Goal: Task Accomplishment & Management: Complete application form

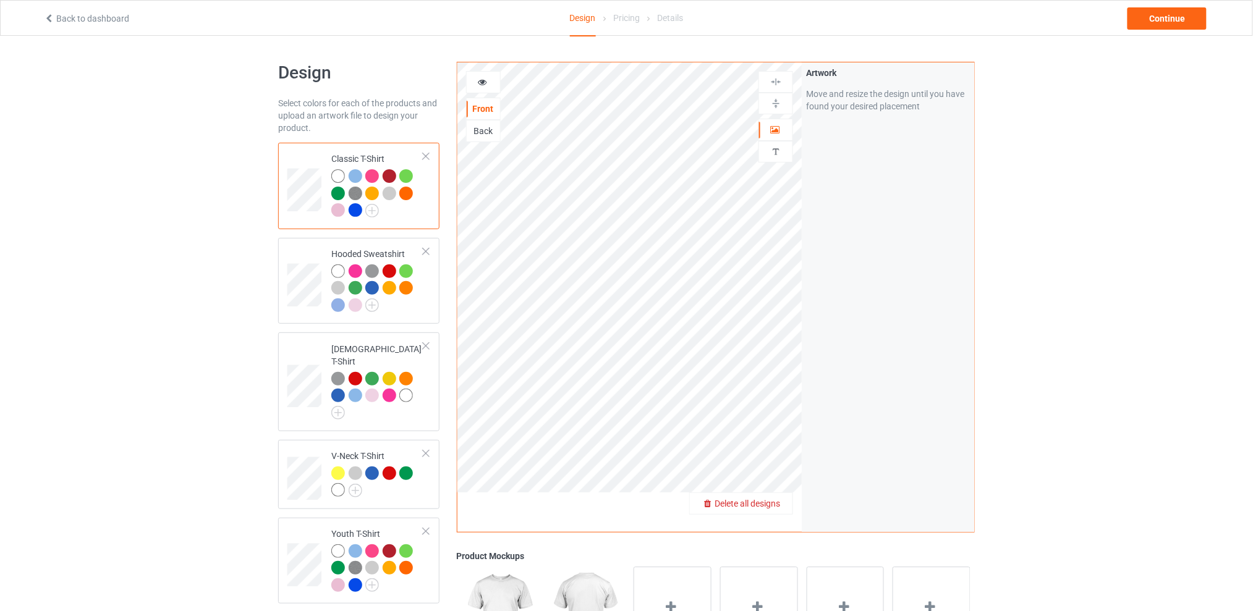
click at [776, 503] on span "Delete all designs" at bounding box center [748, 504] width 66 height 10
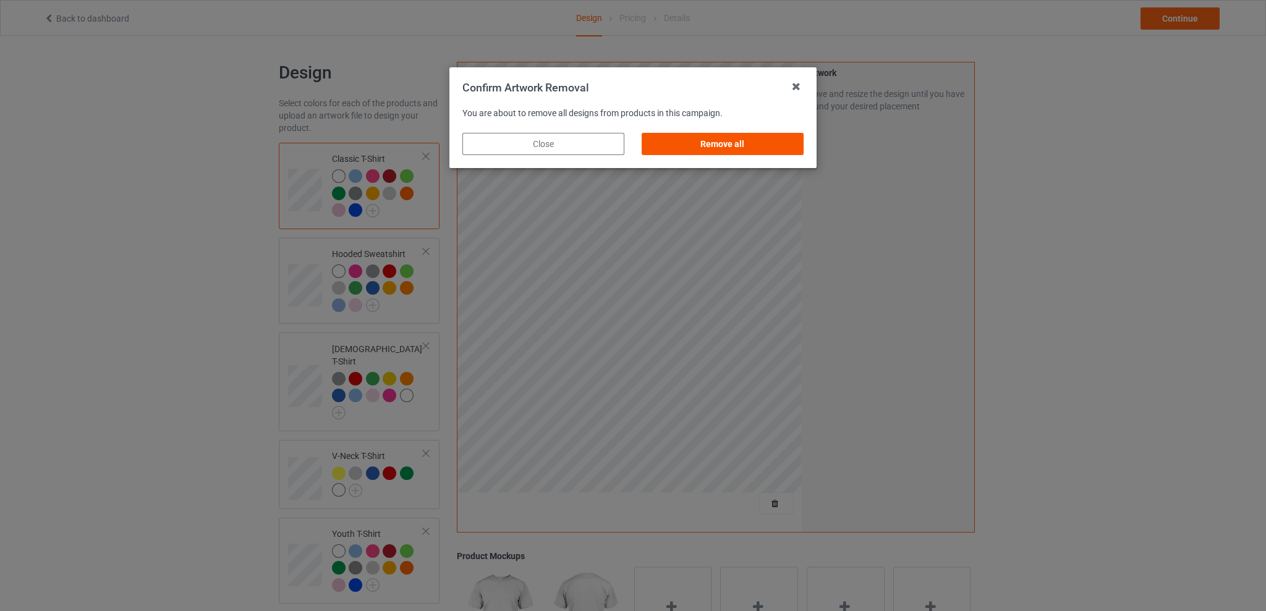
click at [733, 145] on div "Remove all" at bounding box center [723, 144] width 162 height 22
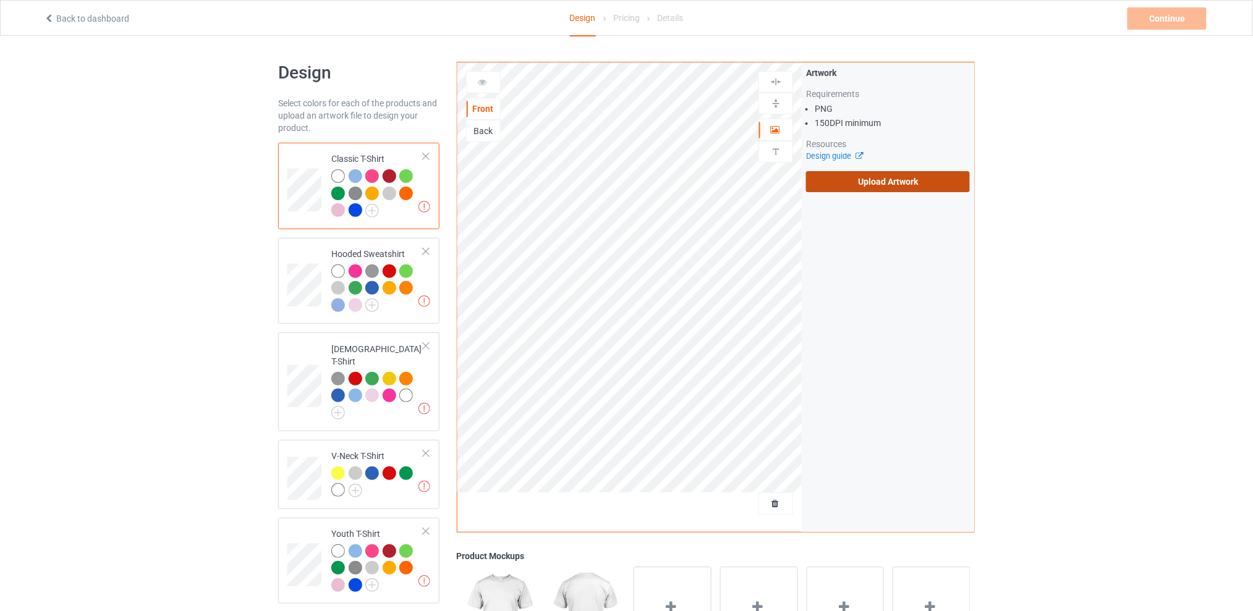
click at [836, 182] on label "Upload Artwork" at bounding box center [888, 181] width 164 height 21
click at [0, 0] on input "Upload Artwork" at bounding box center [0, 0] width 0 height 0
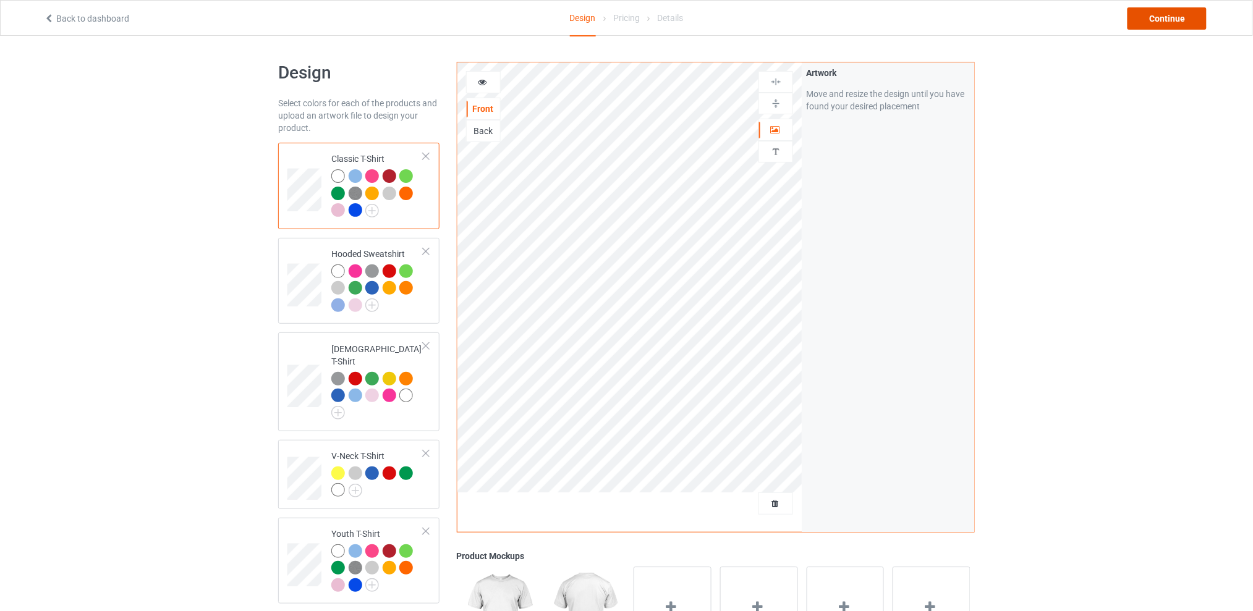
click at [1149, 19] on div "Continue" at bounding box center [1167, 18] width 79 height 22
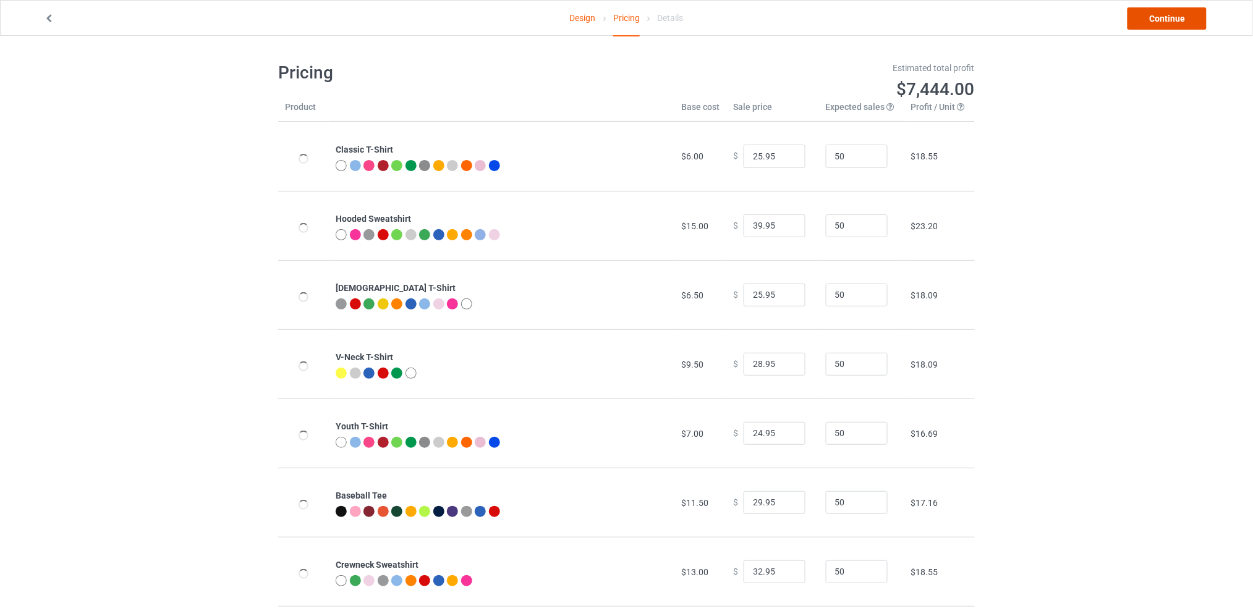
click at [1166, 15] on link "Continue" at bounding box center [1167, 18] width 79 height 22
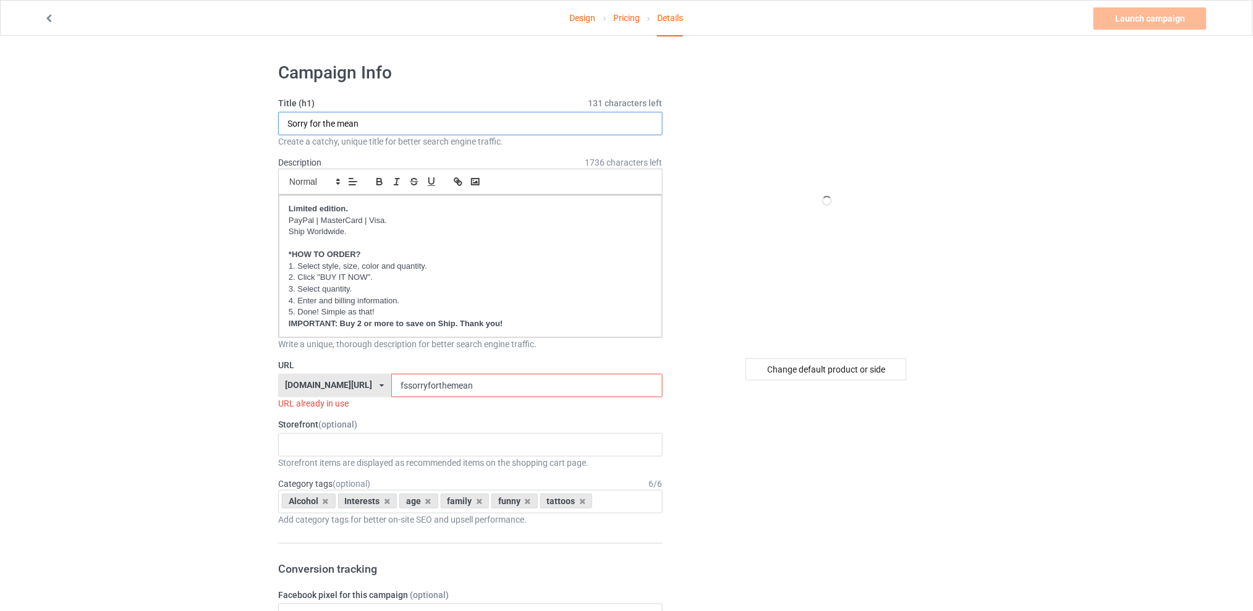
drag, startPoint x: 381, startPoint y: 126, endPoint x: 211, endPoint y: 146, distance: 171.8
type input "If i wanted someone"
drag, startPoint x: 499, startPoint y: 385, endPoint x: 386, endPoint y: 383, distance: 113.1
click at [386, 383] on div "[DOMAIN_NAME][URL] [DOMAIN_NAME][URL] [DOMAIN_NAME][URL] [DOMAIN_NAME][URL] 5d7…" at bounding box center [470, 385] width 384 height 23
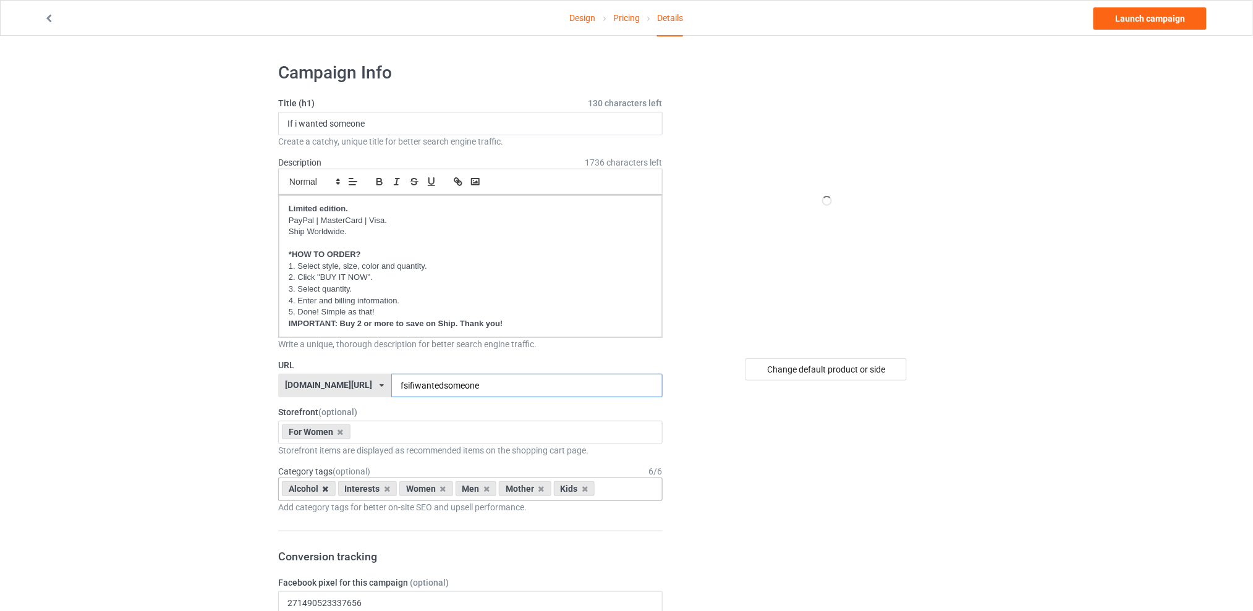
type input "fsifiwantedsomeone"
click at [328, 488] on icon at bounding box center [326, 489] width 6 height 8
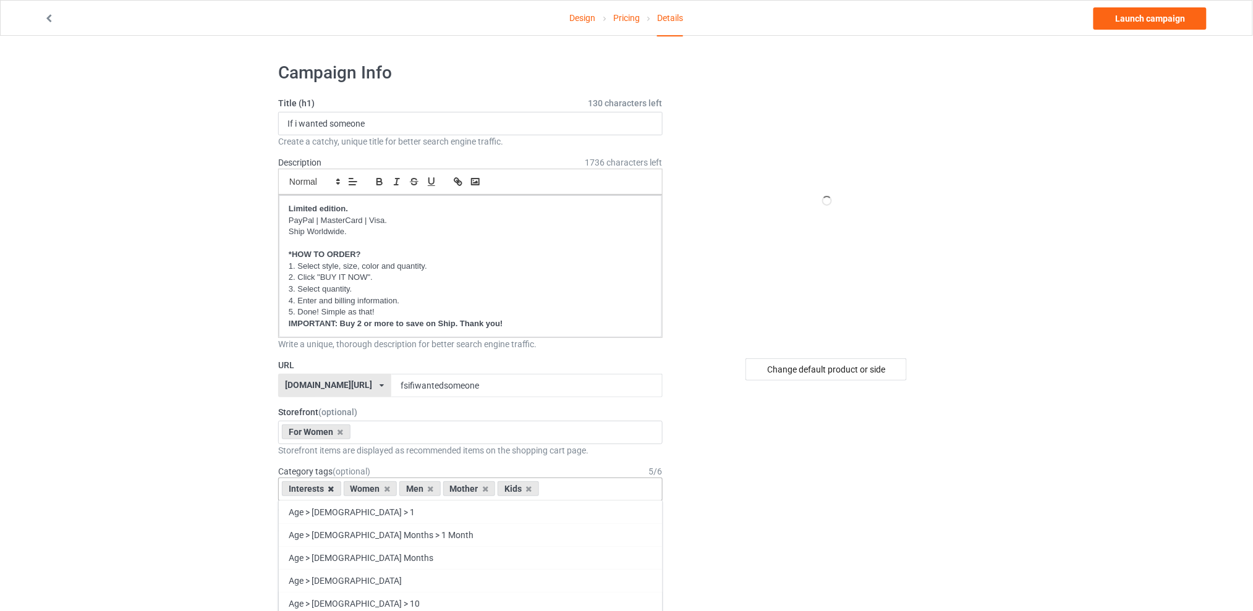
click at [333, 490] on icon at bounding box center [331, 489] width 6 height 8
click at [370, 489] on icon at bounding box center [369, 489] width 6 height 8
click at [380, 489] on icon at bounding box center [380, 489] width 6 height 8
click at [369, 490] on icon at bounding box center [369, 489] width 6 height 8
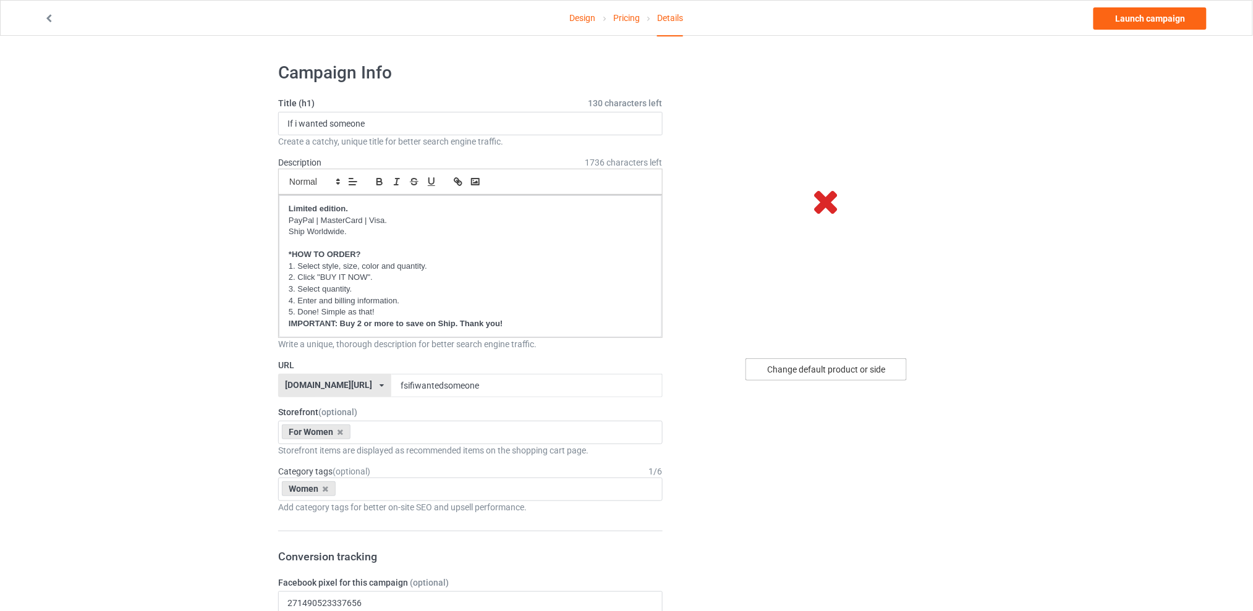
click at [782, 367] on div "Change default product or side" at bounding box center [825, 370] width 161 height 22
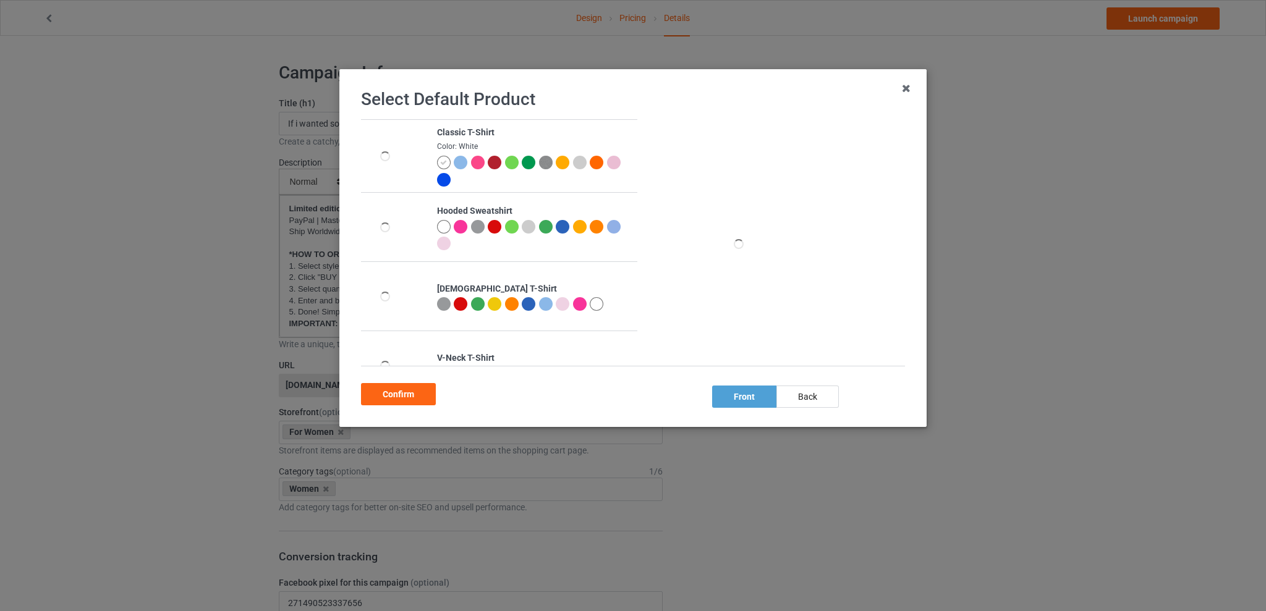
click at [510, 307] on div at bounding box center [512, 304] width 14 height 14
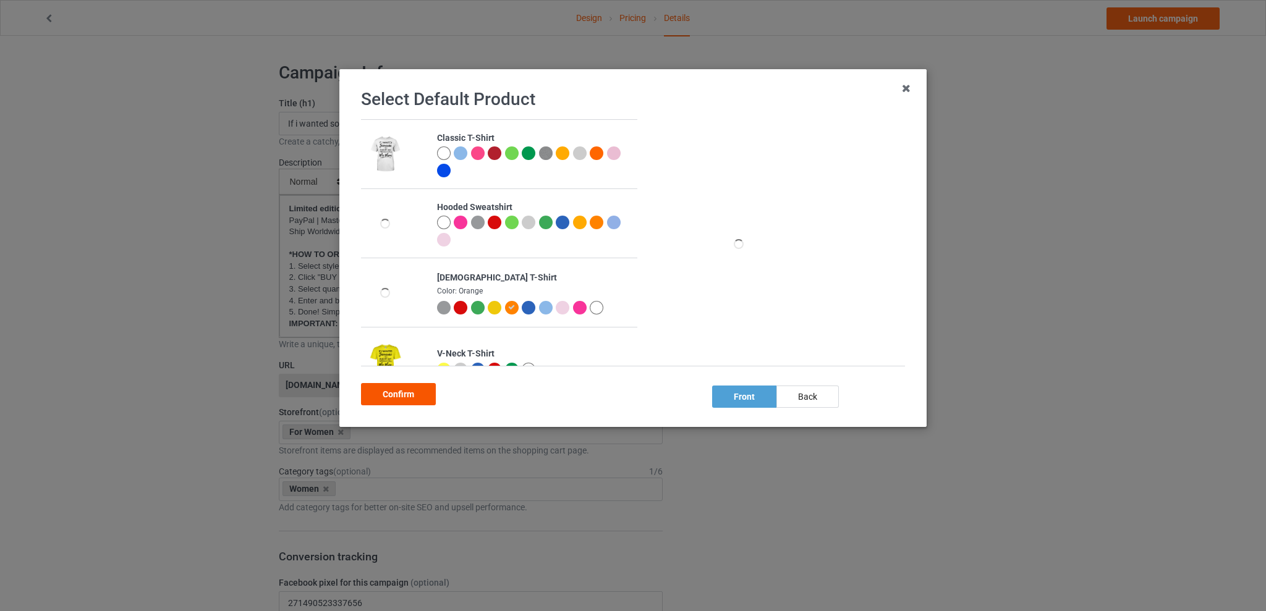
click at [382, 388] on div "Confirm" at bounding box center [398, 394] width 75 height 22
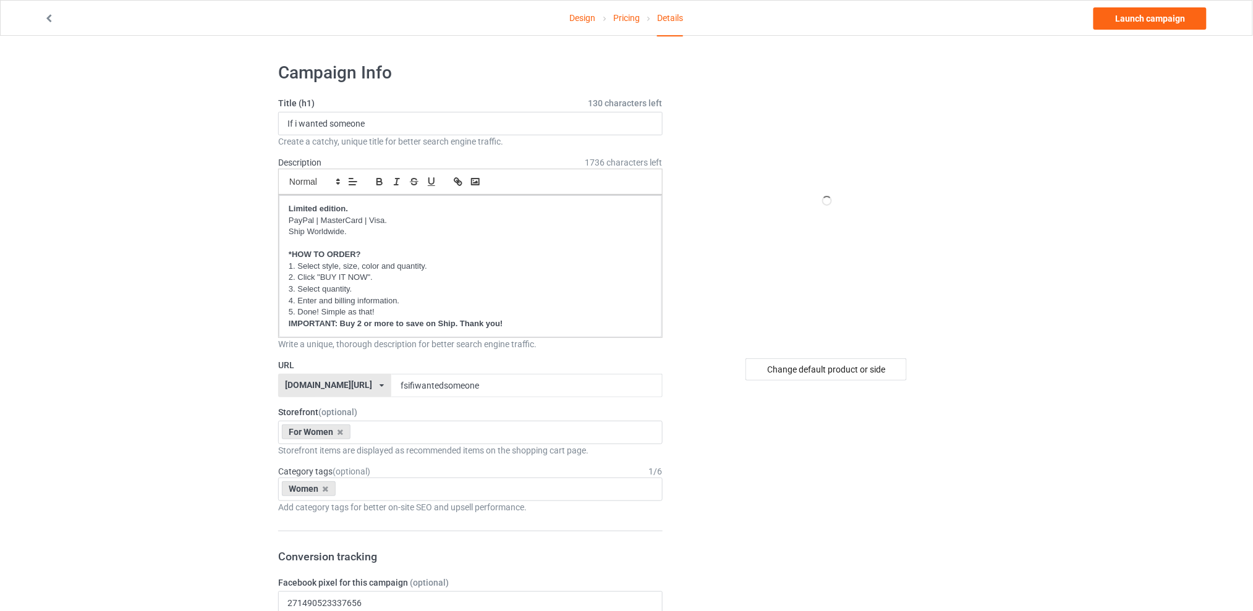
click at [1125, 19] on link "Launch campaign" at bounding box center [1150, 18] width 113 height 22
